Goal: Navigation & Orientation: Find specific page/section

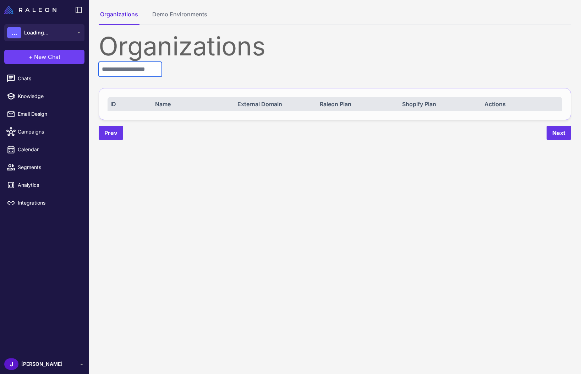
click at [142, 69] on input "text" at bounding box center [130, 69] width 63 height 15
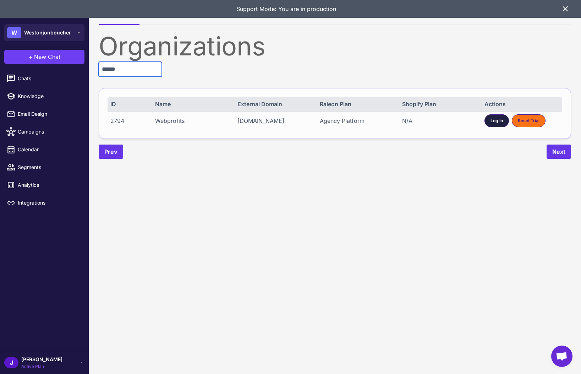
type input "******"
click at [496, 120] on span "Log In" at bounding box center [496, 120] width 12 height 6
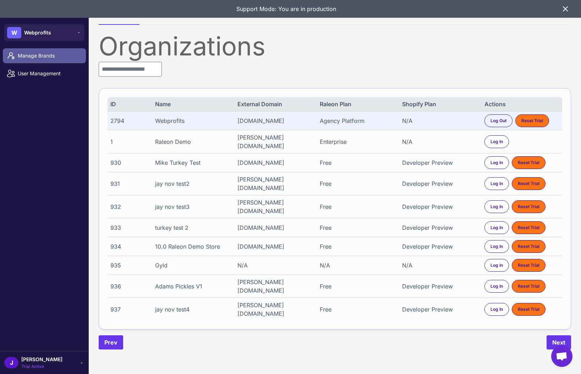
click at [38, 57] on span "Manage Brands" at bounding box center [49, 56] width 62 height 8
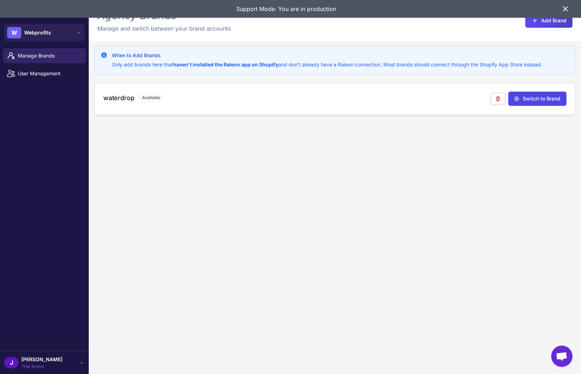
click at [120, 98] on h3 "waterdrop" at bounding box center [118, 98] width 31 height 10
click at [566, 7] on icon at bounding box center [565, 9] width 9 height 9
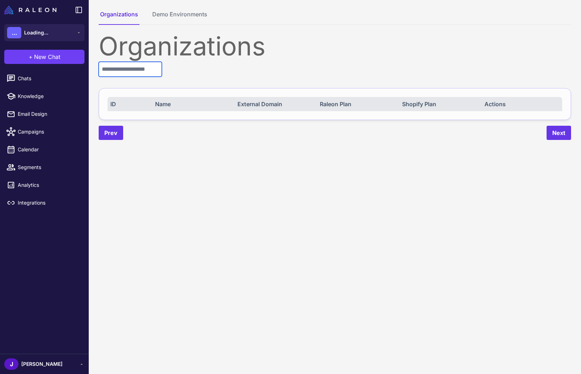
click at [138, 69] on input "text" at bounding box center [130, 69] width 63 height 15
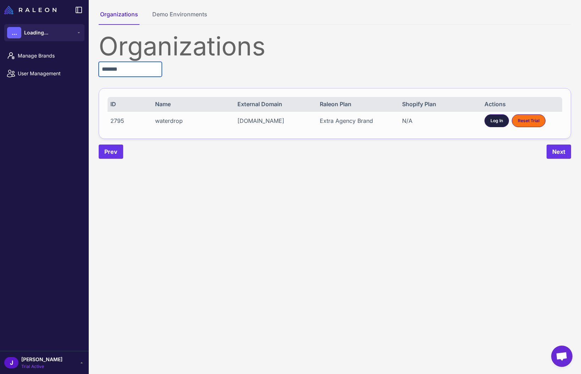
type input "*******"
click at [497, 125] on div "Log In" at bounding box center [496, 120] width 24 height 13
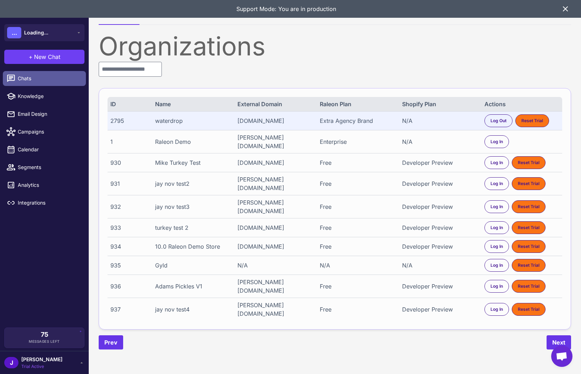
click at [25, 77] on span "Chats" at bounding box center [49, 79] width 62 height 8
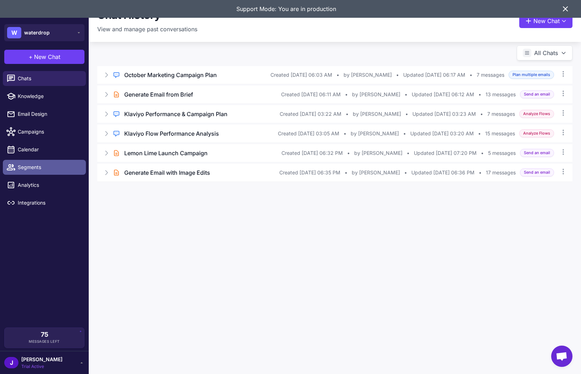
click at [25, 171] on link "Segments" at bounding box center [44, 167] width 83 height 15
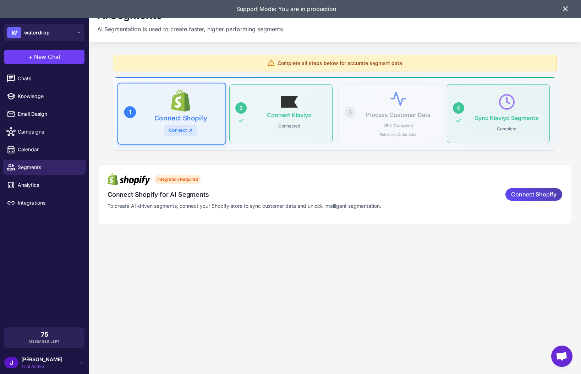
click at [566, 8] on icon at bounding box center [565, 9] width 4 height 4
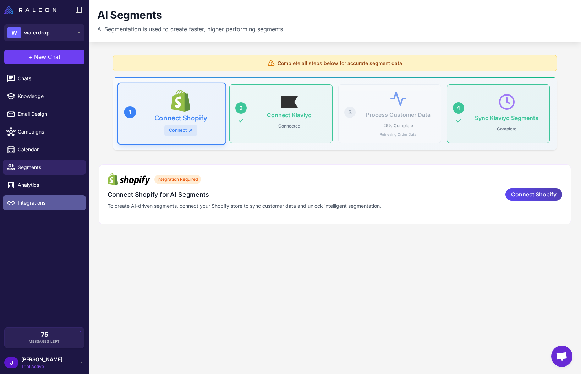
click at [36, 202] on span "Integrations" at bounding box center [49, 203] width 62 height 8
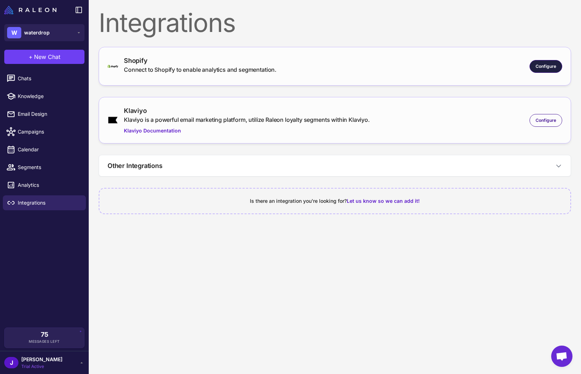
click at [539, 64] on span "Configure" at bounding box center [545, 66] width 21 height 6
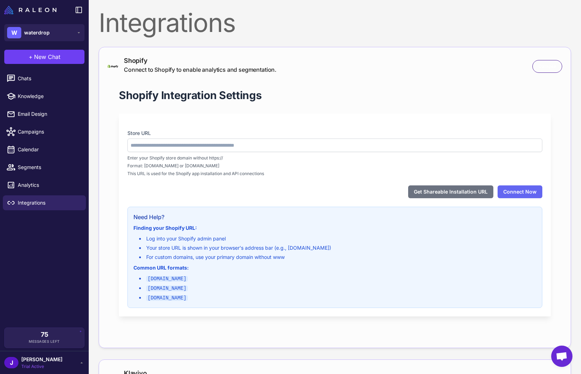
type input "**********"
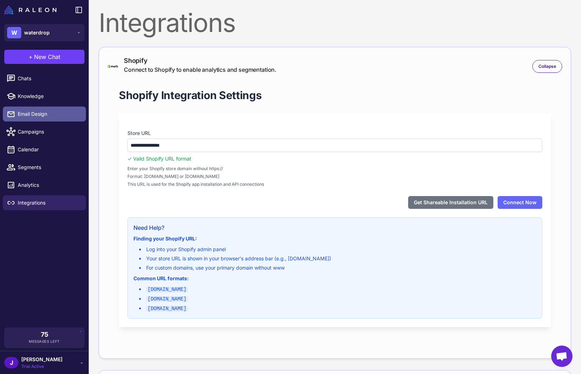
click at [26, 115] on span "Email Design" at bounding box center [49, 114] width 62 height 8
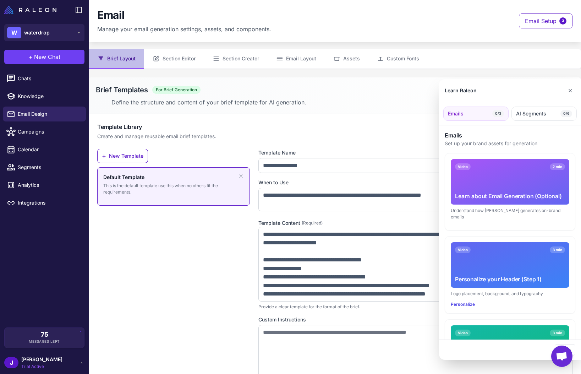
click at [32, 82] on div at bounding box center [290, 187] width 581 height 374
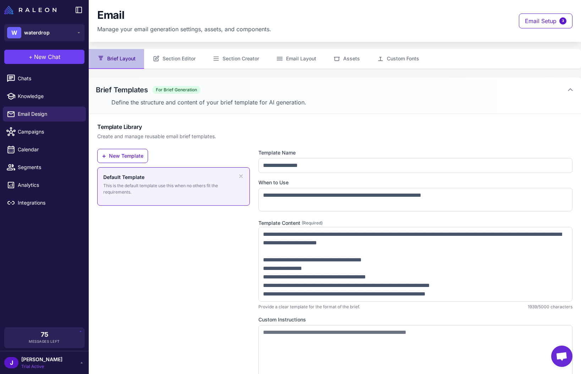
click at [16, 70] on li "Chats" at bounding box center [44, 79] width 89 height 18
click at [34, 138] on link "Campaigns" at bounding box center [44, 131] width 83 height 15
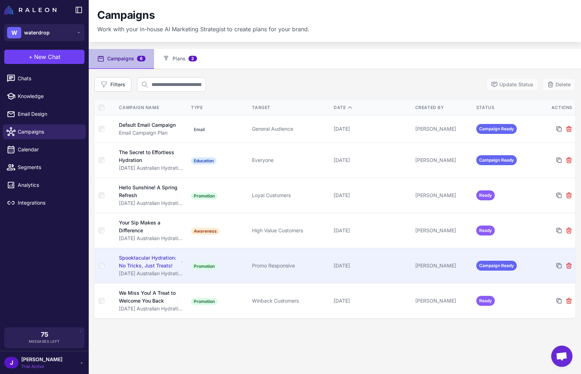
click at [322, 269] on div "Promo Responsive" at bounding box center [290, 266] width 76 height 8
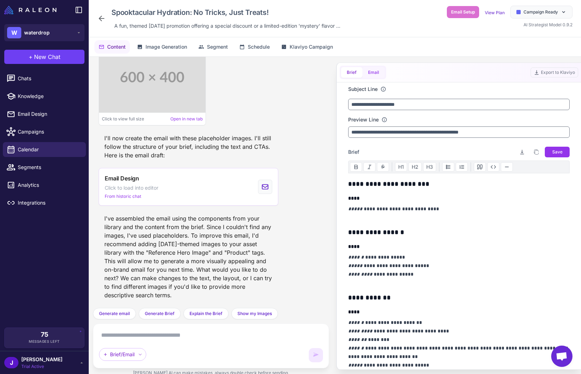
click at [379, 70] on button "Email" at bounding box center [373, 72] width 22 height 11
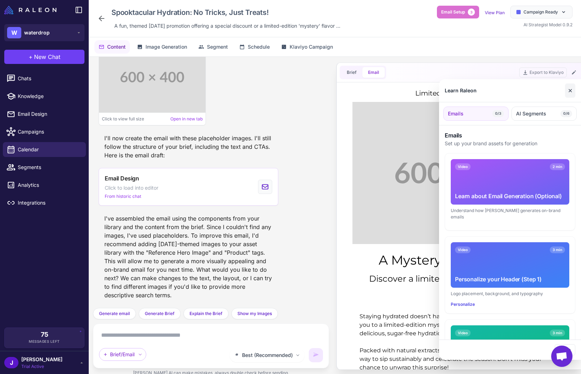
click at [569, 92] on button "✕" at bounding box center [570, 90] width 10 height 14
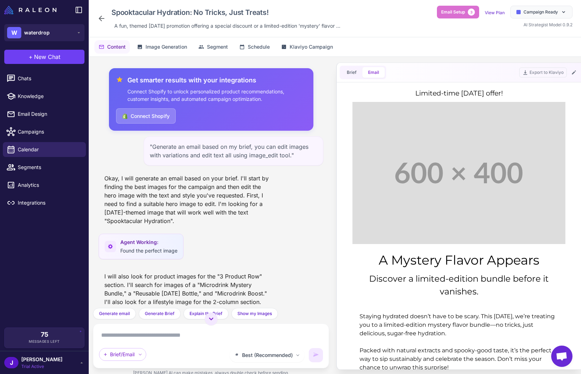
click at [100, 18] on icon at bounding box center [102, 19] width 6 height 6
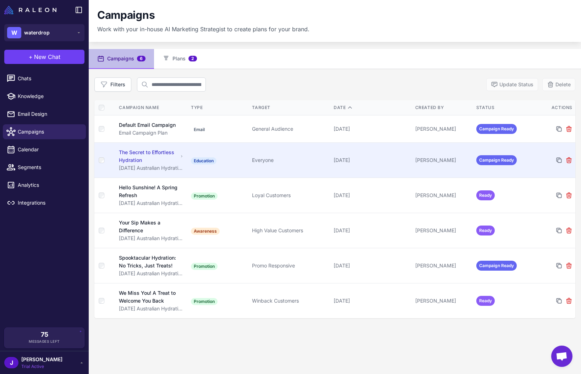
click at [415, 161] on div "[PERSON_NAME]" at bounding box center [442, 160] width 55 height 8
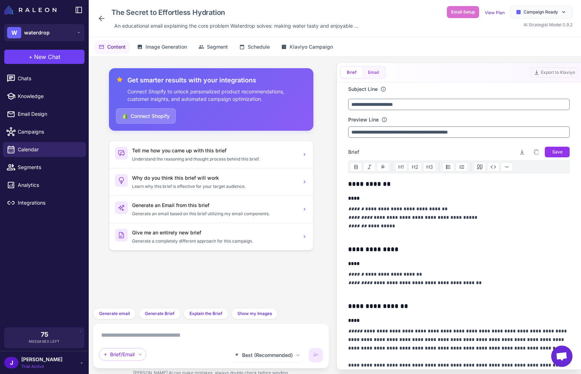
click at [376, 74] on button "Email" at bounding box center [373, 72] width 22 height 11
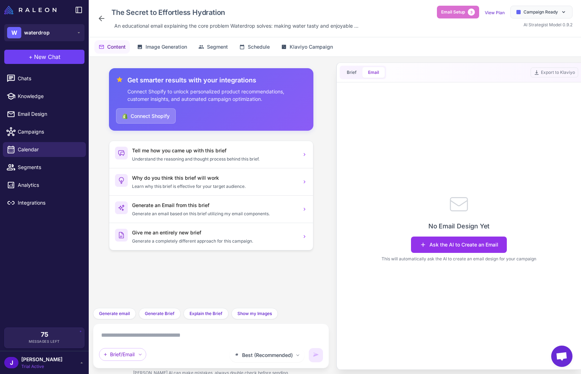
click at [98, 13] on div "The Secret to Effortless Hydration An educational email explaining the core pro…" at bounding box center [229, 19] width 264 height 26
click at [96, 20] on div "The Secret to Effortless Hydration An educational email explaining the core pro…" at bounding box center [335, 18] width 492 height 37
click at [97, 17] on div "The Secret to Effortless Hydration An educational email explaining the core pro…" at bounding box center [335, 18] width 492 height 37
click at [98, 17] on icon at bounding box center [101, 18] width 9 height 9
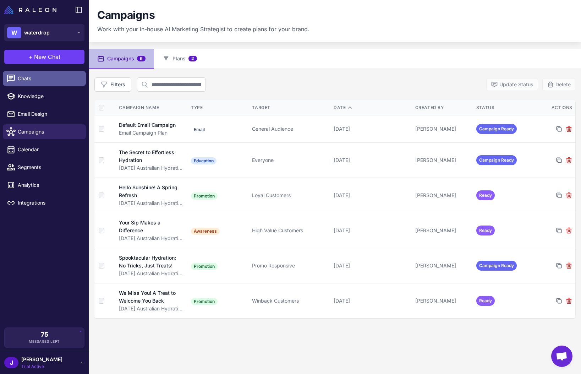
click at [27, 77] on span "Chats" at bounding box center [49, 79] width 62 height 8
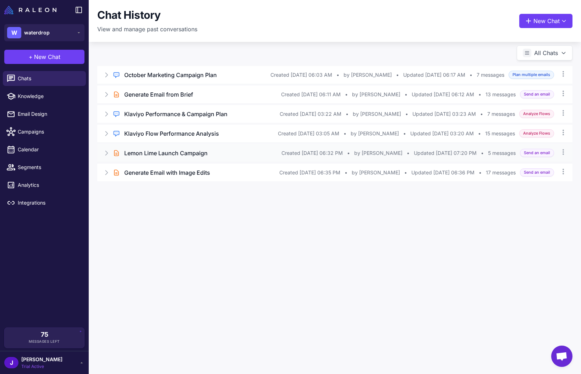
click at [106, 154] on icon at bounding box center [107, 153] width 2 height 4
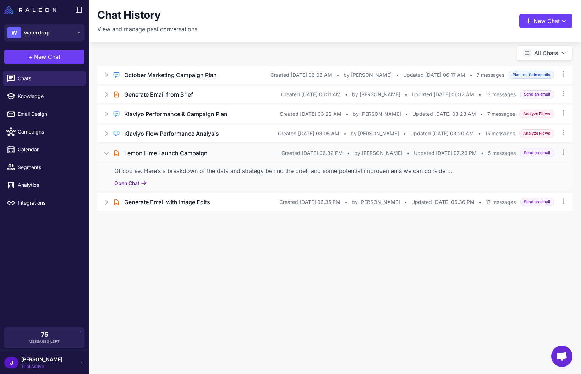
click at [134, 182] on button "Open Chat" at bounding box center [130, 183] width 32 height 8
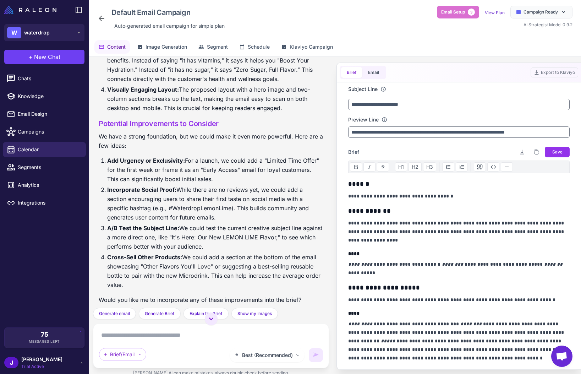
scroll to position [603, 0]
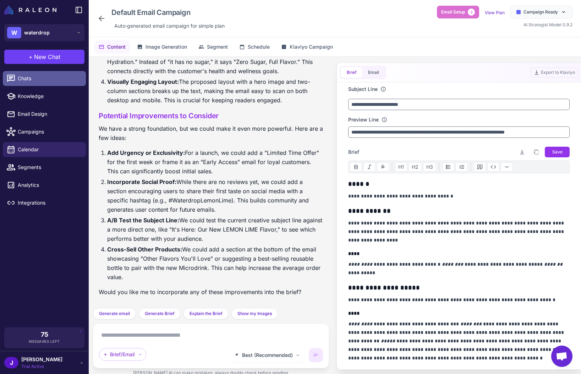
click at [26, 81] on span "Chats" at bounding box center [49, 79] width 62 height 8
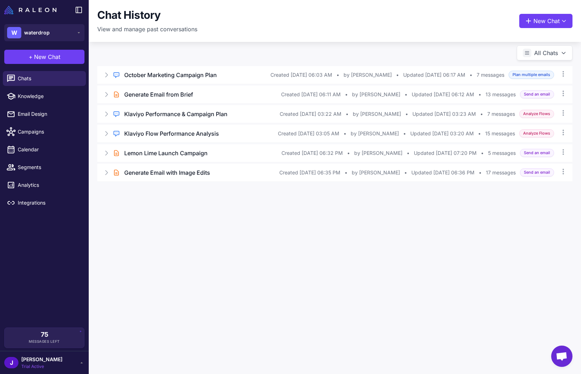
click at [439, 265] on div "Chat History View and manage past conversations New Chat All Chats Regular Chat…" at bounding box center [335, 187] width 492 height 374
